Goal: Information Seeking & Learning: Learn about a topic

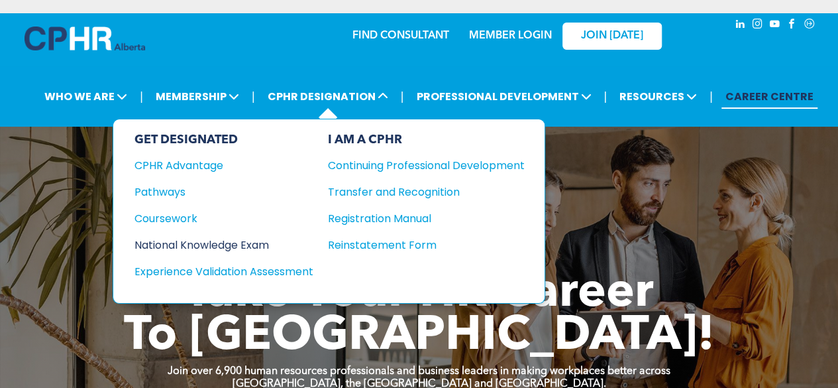
click at [212, 239] on div "National Knowledge Exam" at bounding box center [215, 245] width 161 height 17
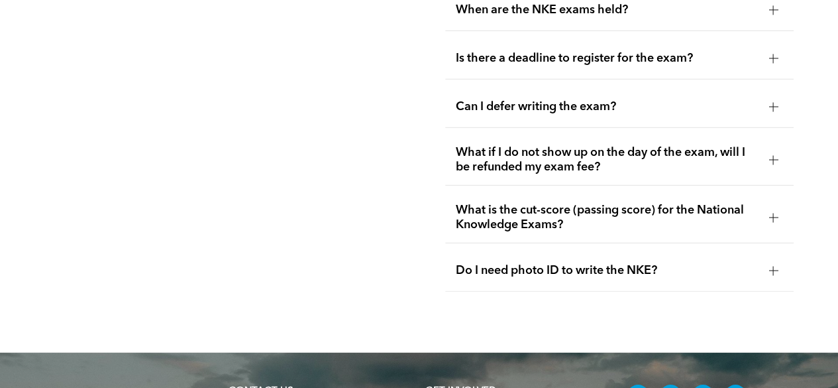
scroll to position [1885, 0]
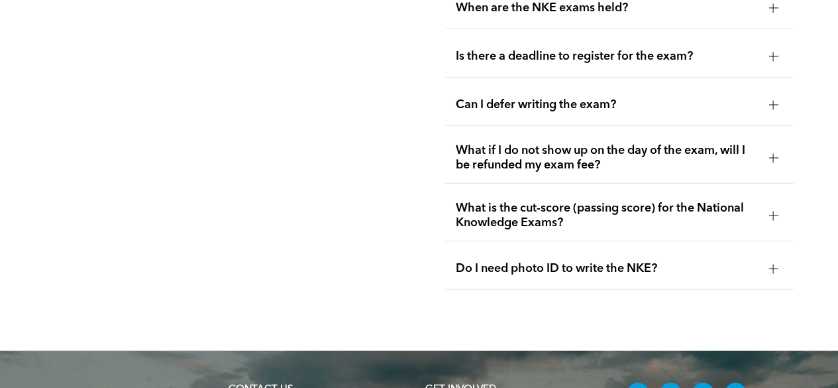
click at [777, 264] on div at bounding box center [773, 268] width 9 height 9
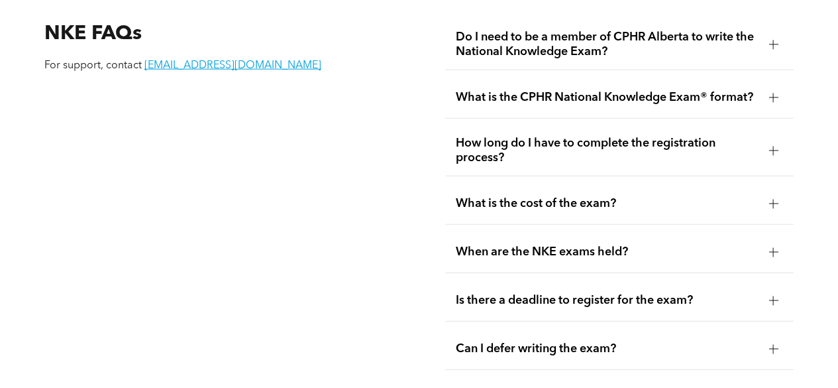
scroll to position [1640, 0]
click at [774, 200] on div at bounding box center [773, 204] width 9 height 9
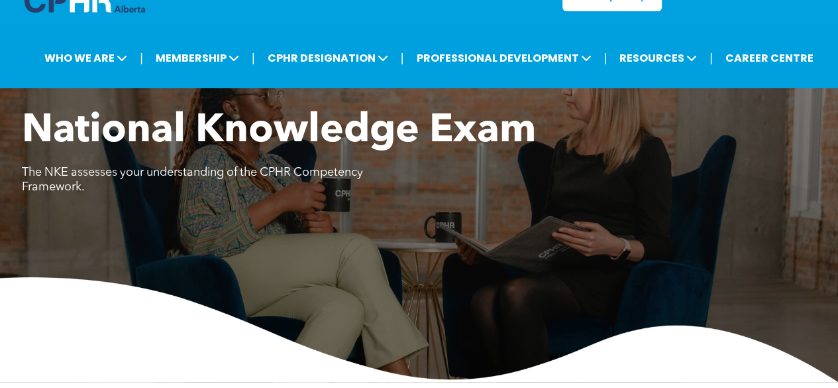
scroll to position [0, 0]
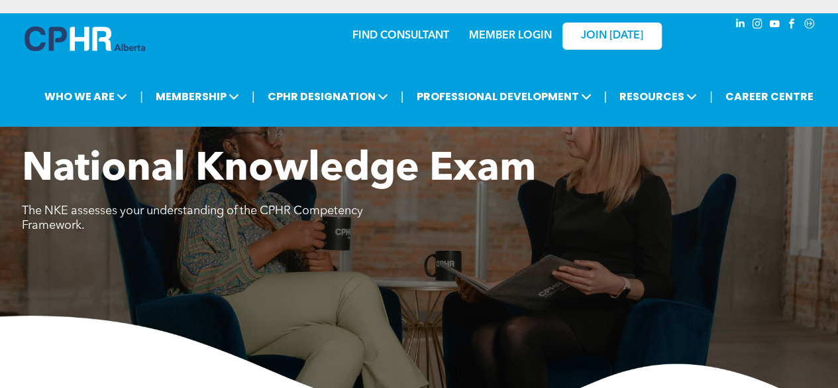
click at [524, 32] on link "MEMBER LOGIN" at bounding box center [510, 35] width 83 height 11
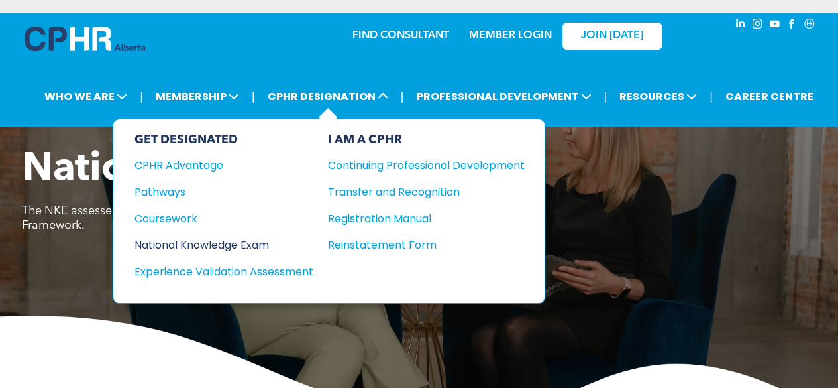
click at [231, 237] on div "National Knowledge Exam" at bounding box center [215, 245] width 161 height 17
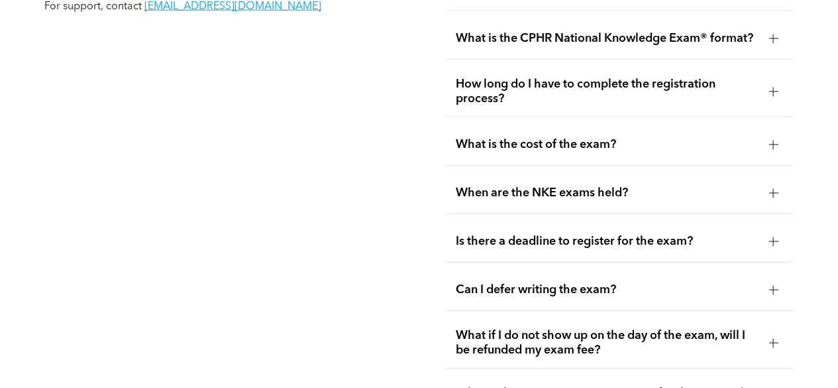
scroll to position [1701, 0]
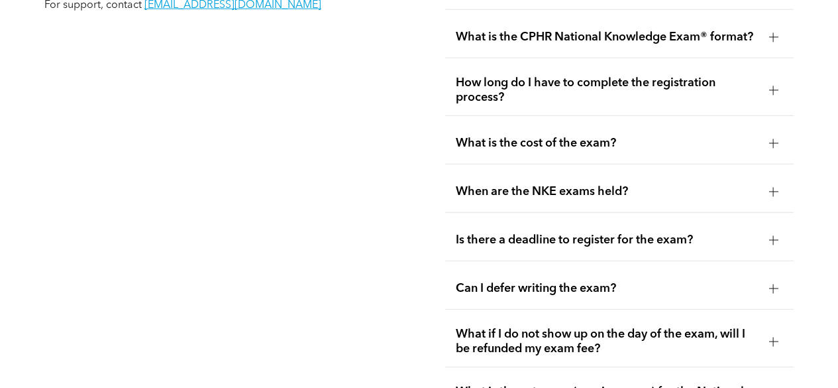
click at [779, 80] on div at bounding box center [774, 90] width 20 height 20
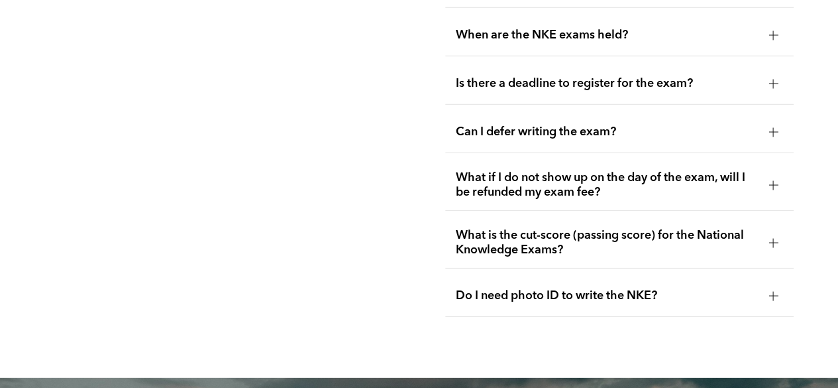
scroll to position [1945, 0]
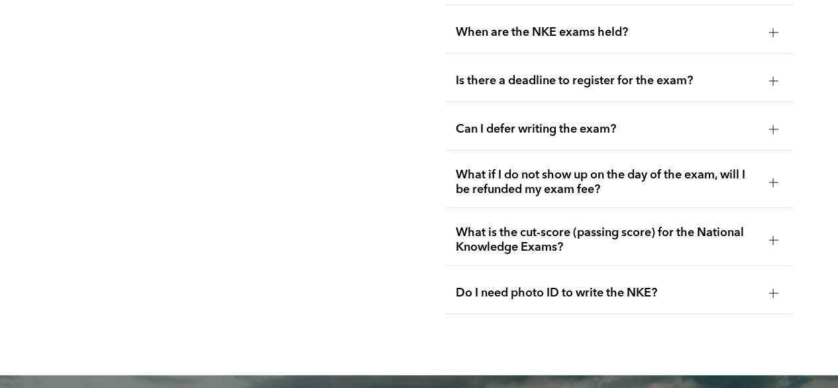
click at [776, 76] on div at bounding box center [773, 80] width 9 height 9
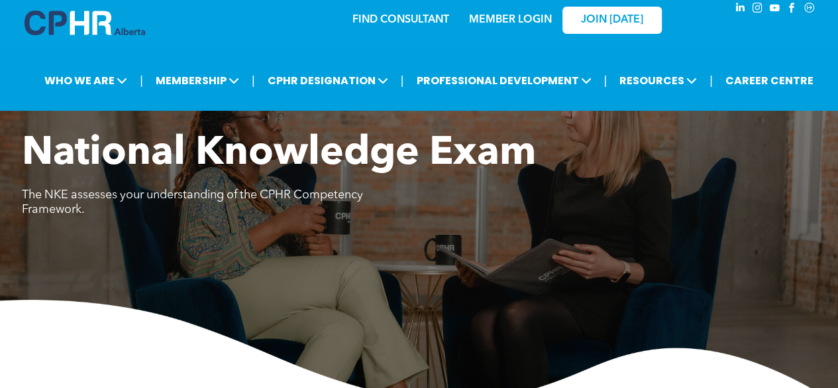
scroll to position [0, 0]
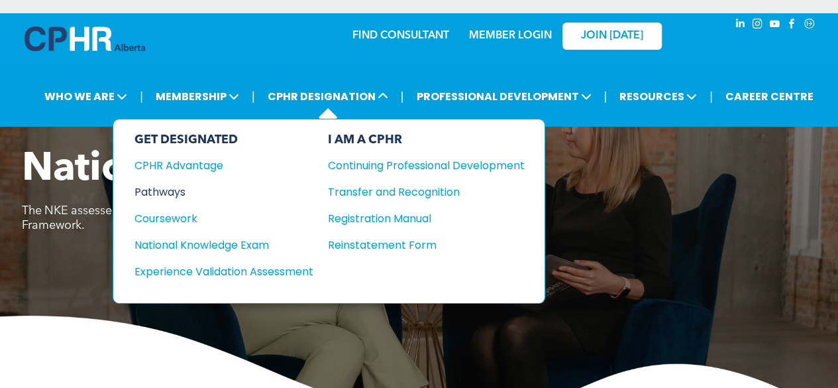
click at [171, 189] on div "Pathways" at bounding box center [215, 192] width 161 height 17
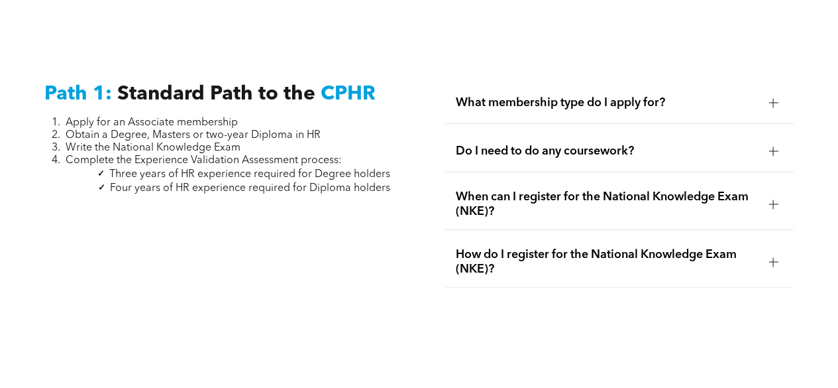
scroll to position [1735, 0]
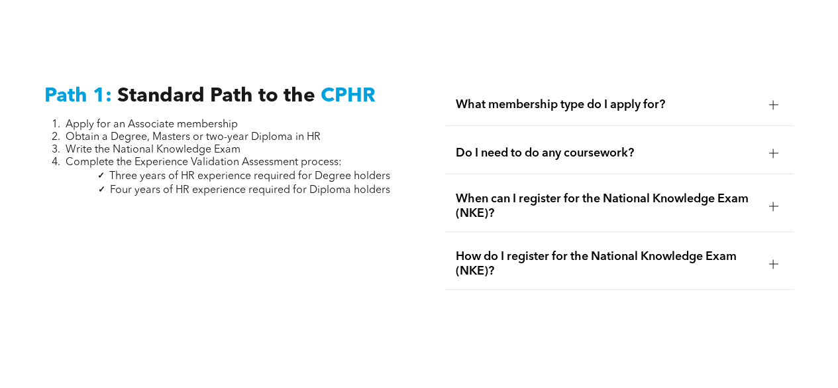
click at [587, 146] on span "Do I need to do any coursework?" at bounding box center [607, 153] width 303 height 15
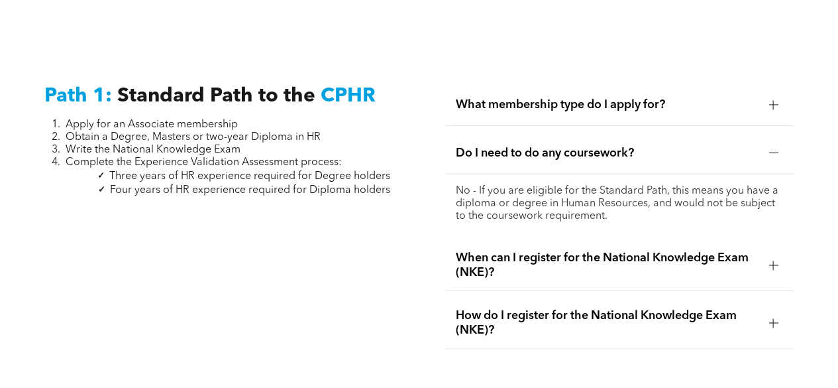
click at [557, 257] on span "When can I register for the National Knowledge Exam (NKE)?" at bounding box center [607, 265] width 303 height 29
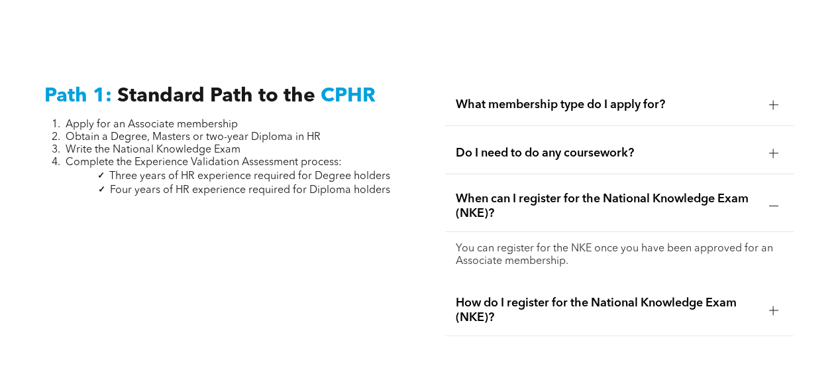
click at [565, 300] on span "How do I register for the National Knowledge Exam (NKE)?" at bounding box center [607, 310] width 303 height 29
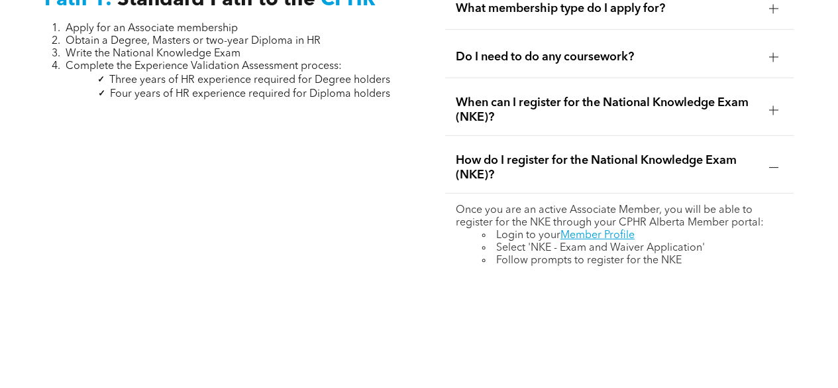
scroll to position [1831, 0]
click at [623, 217] on p "Once you are an active Associate Member, you will be able to register for the N…" at bounding box center [620, 215] width 328 height 25
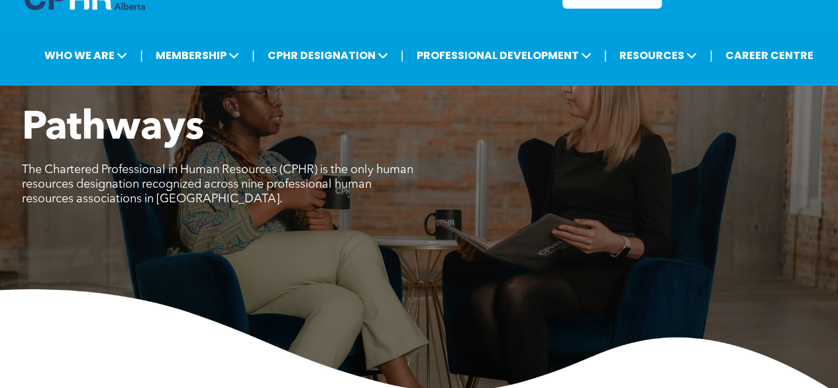
scroll to position [0, 0]
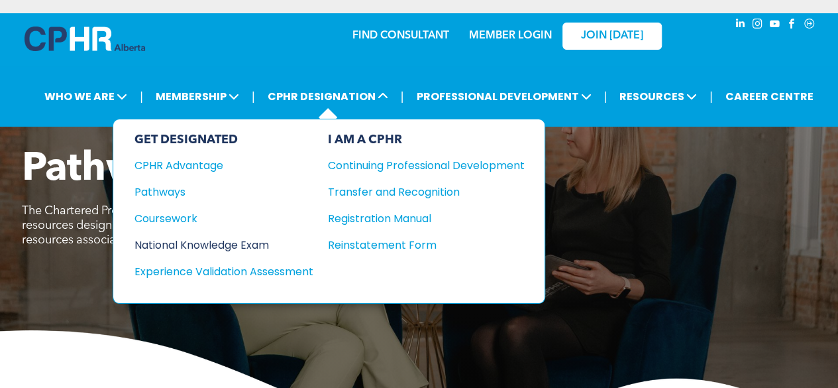
click at [174, 244] on div "National Knowledge Exam" at bounding box center [215, 245] width 161 height 17
